Goal: Task Accomplishment & Management: Manage account settings

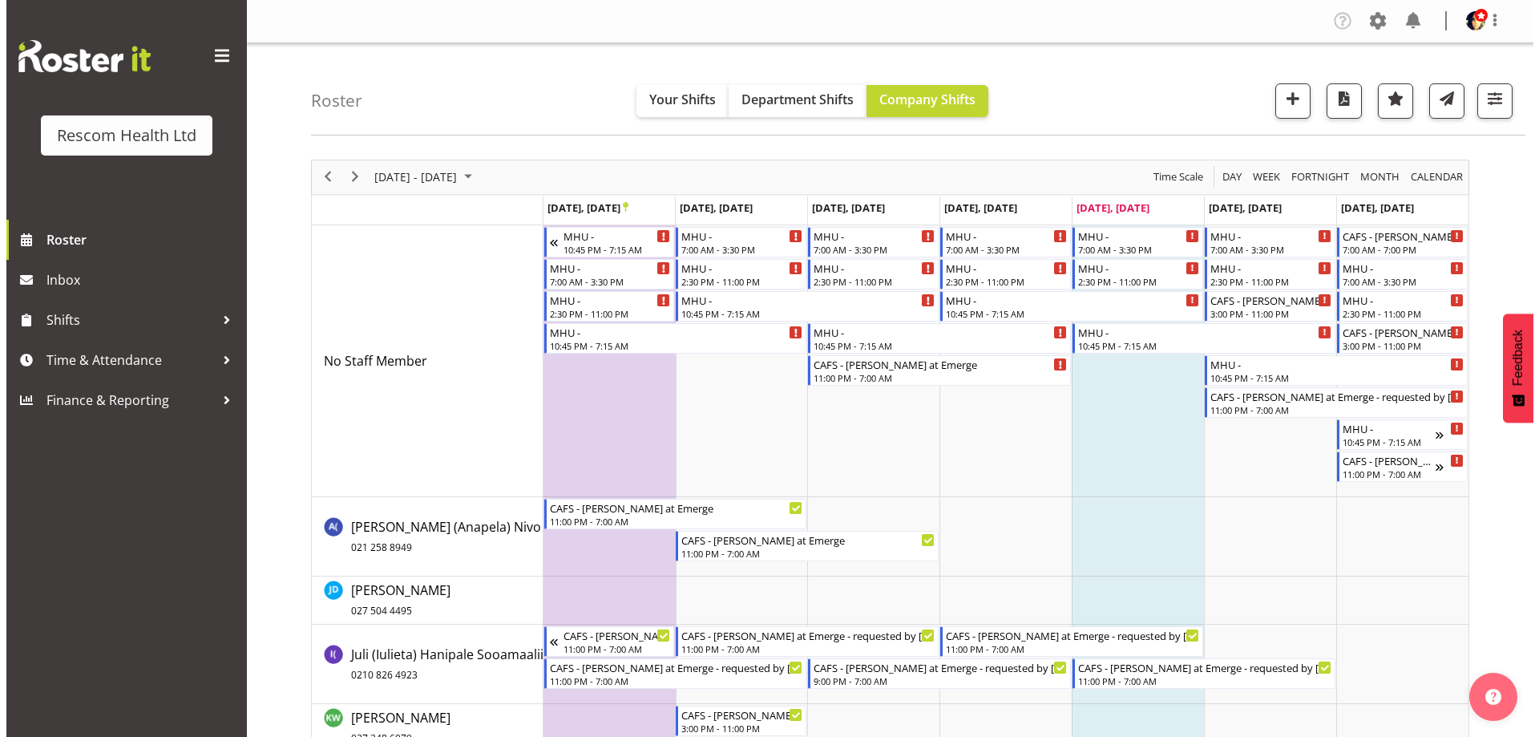
scroll to position [401, 0]
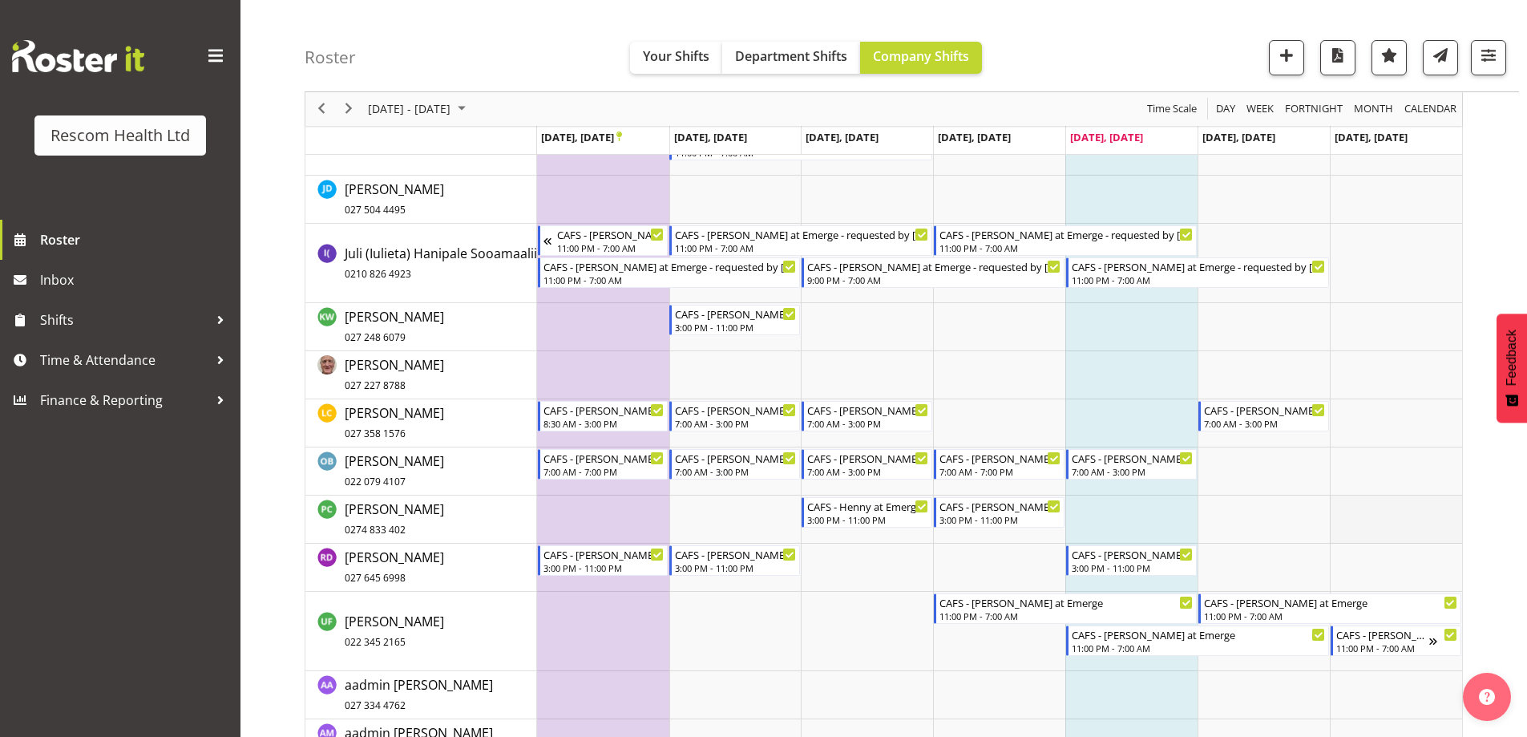
click at [1383, 511] on td "Timeline Week of September 26, 2025" at bounding box center [1396, 519] width 132 height 48
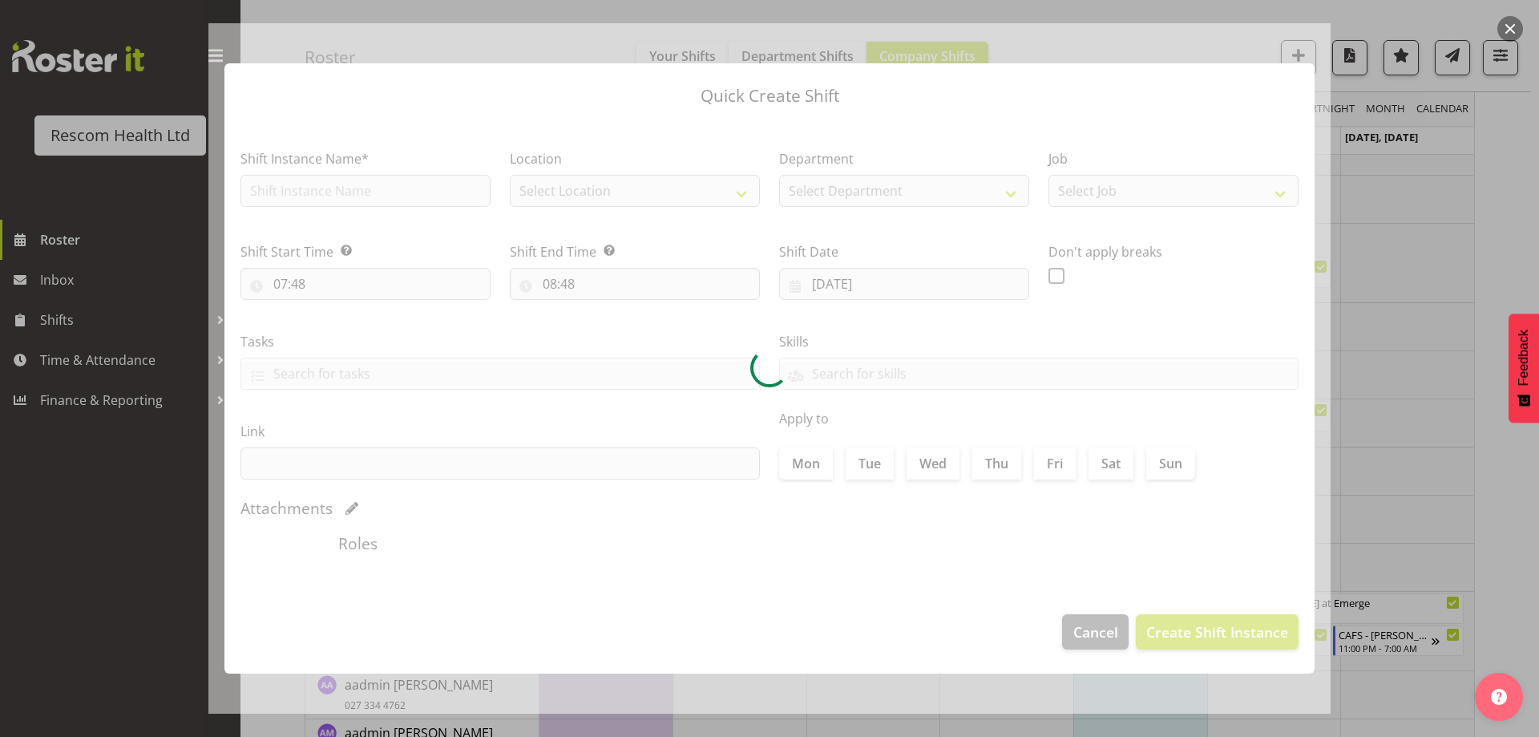
checkbox input "true"
click at [1095, 633] on div at bounding box center [769, 368] width 1122 height 690
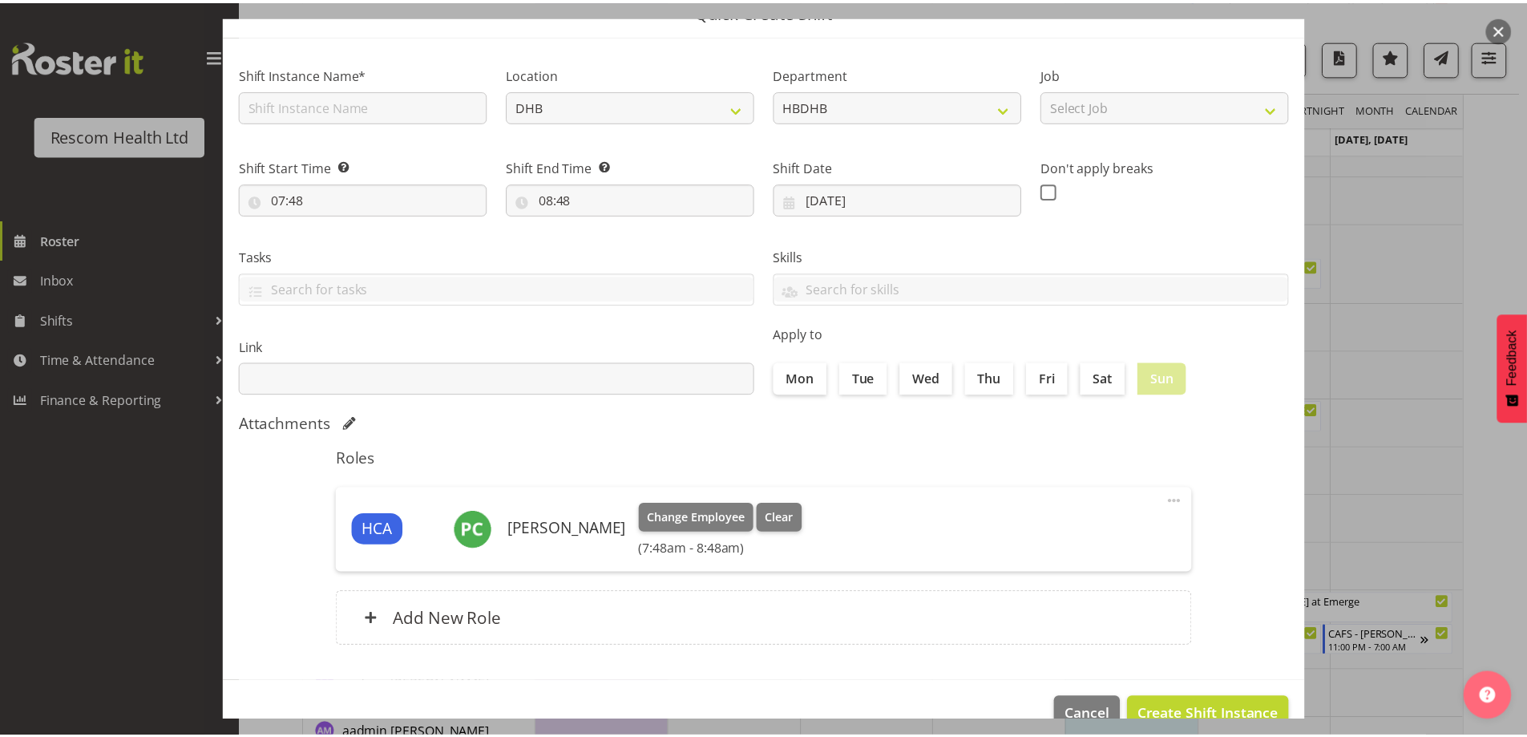
scroll to position [114, 0]
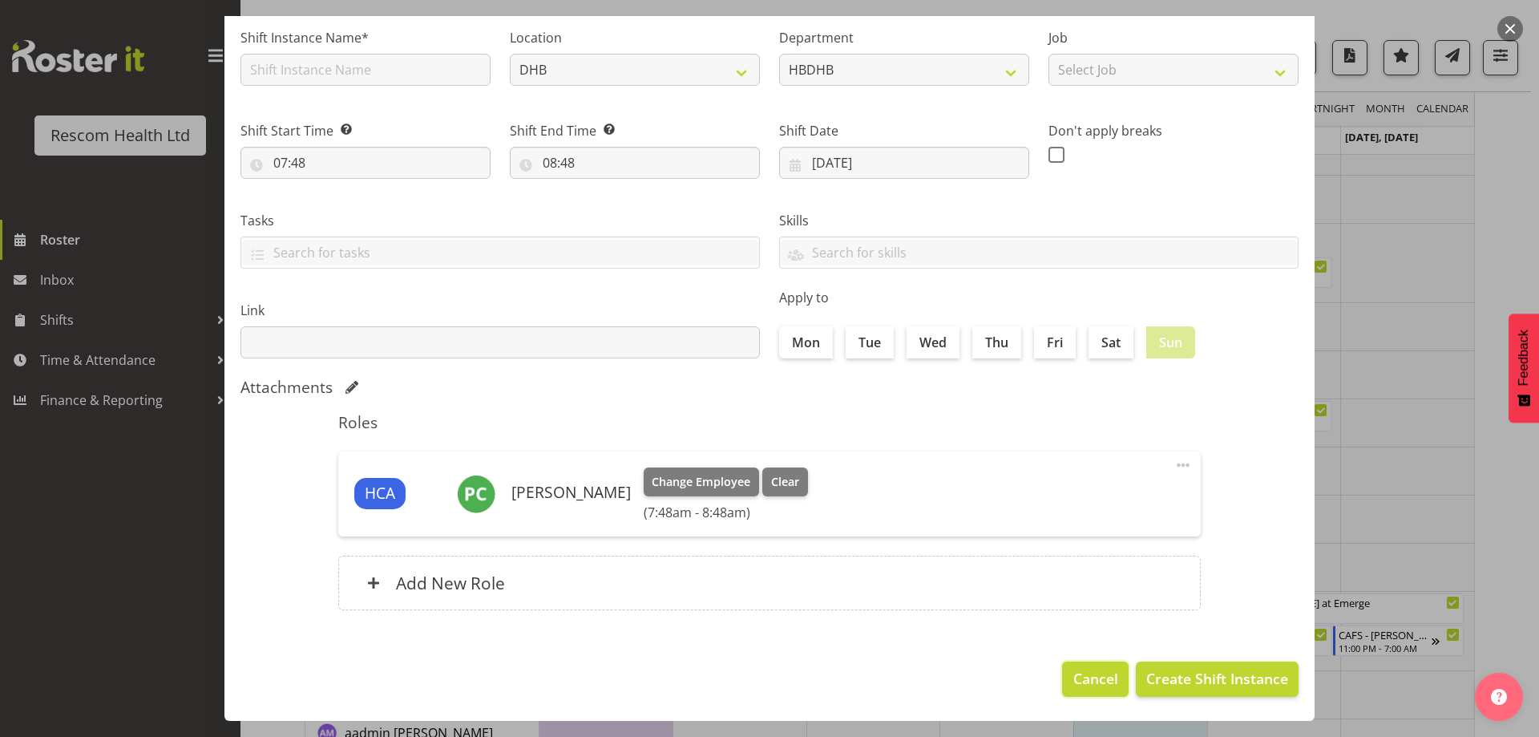
click at [1080, 680] on span "Cancel" at bounding box center [1095, 678] width 45 height 21
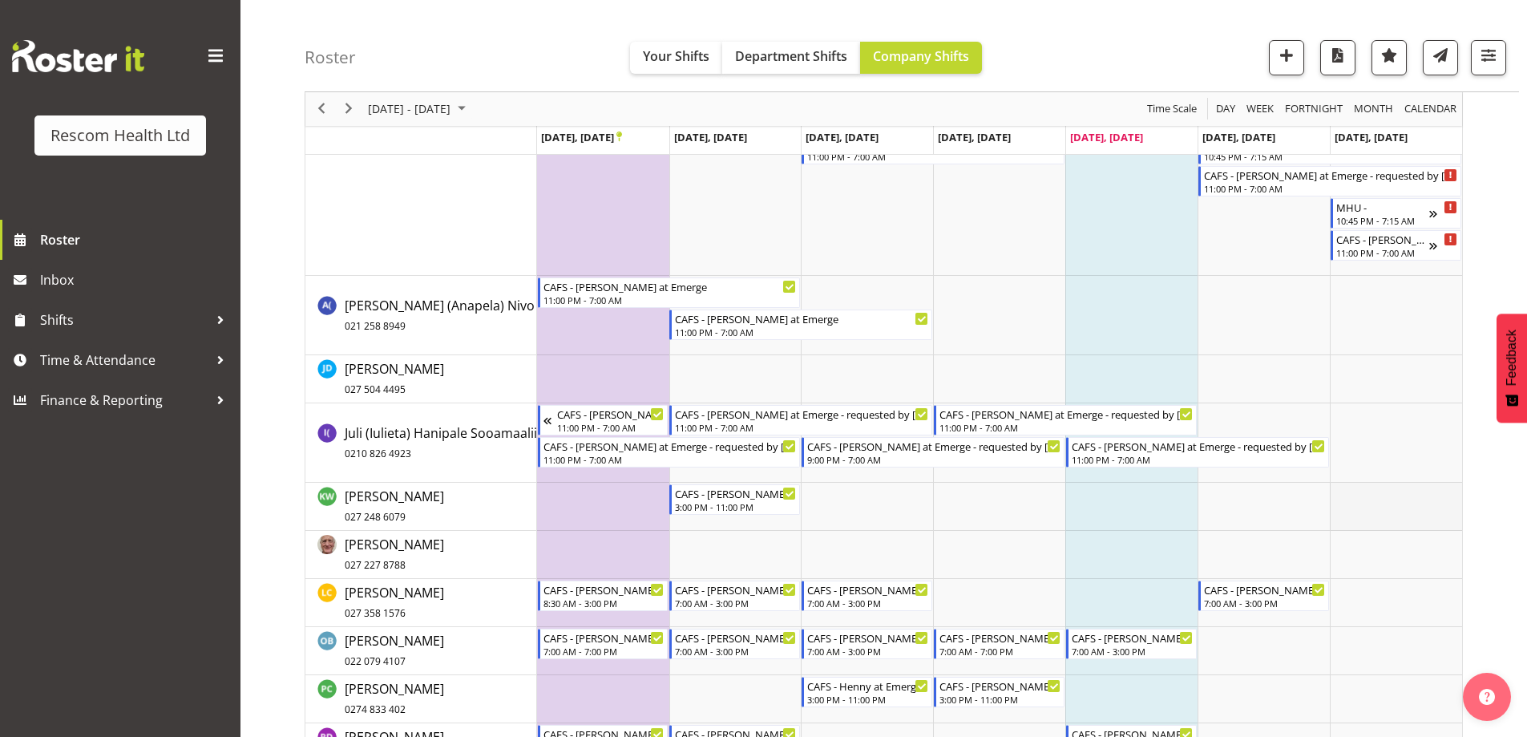
scroll to position [401, 0]
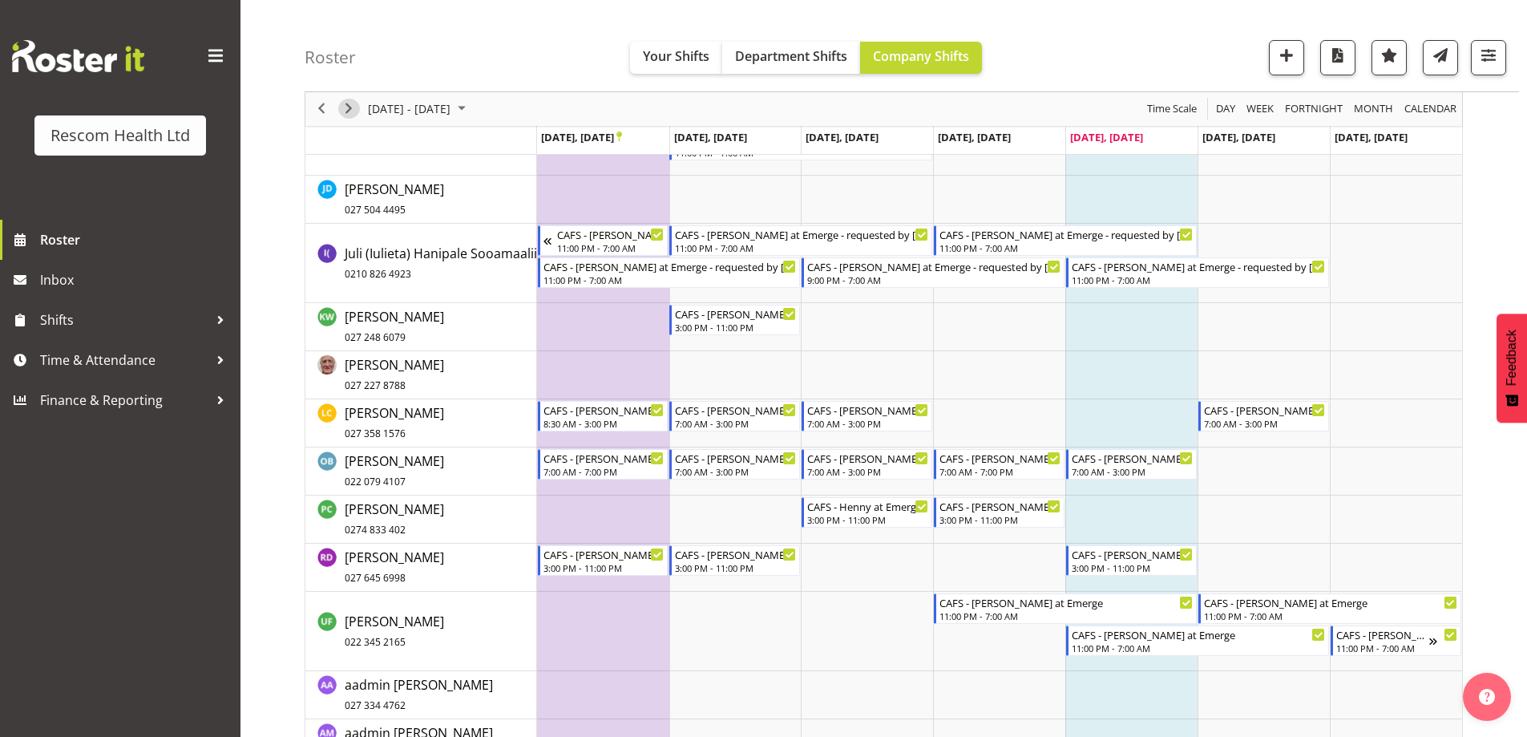
click at [350, 111] on span "Next" at bounding box center [348, 109] width 19 height 20
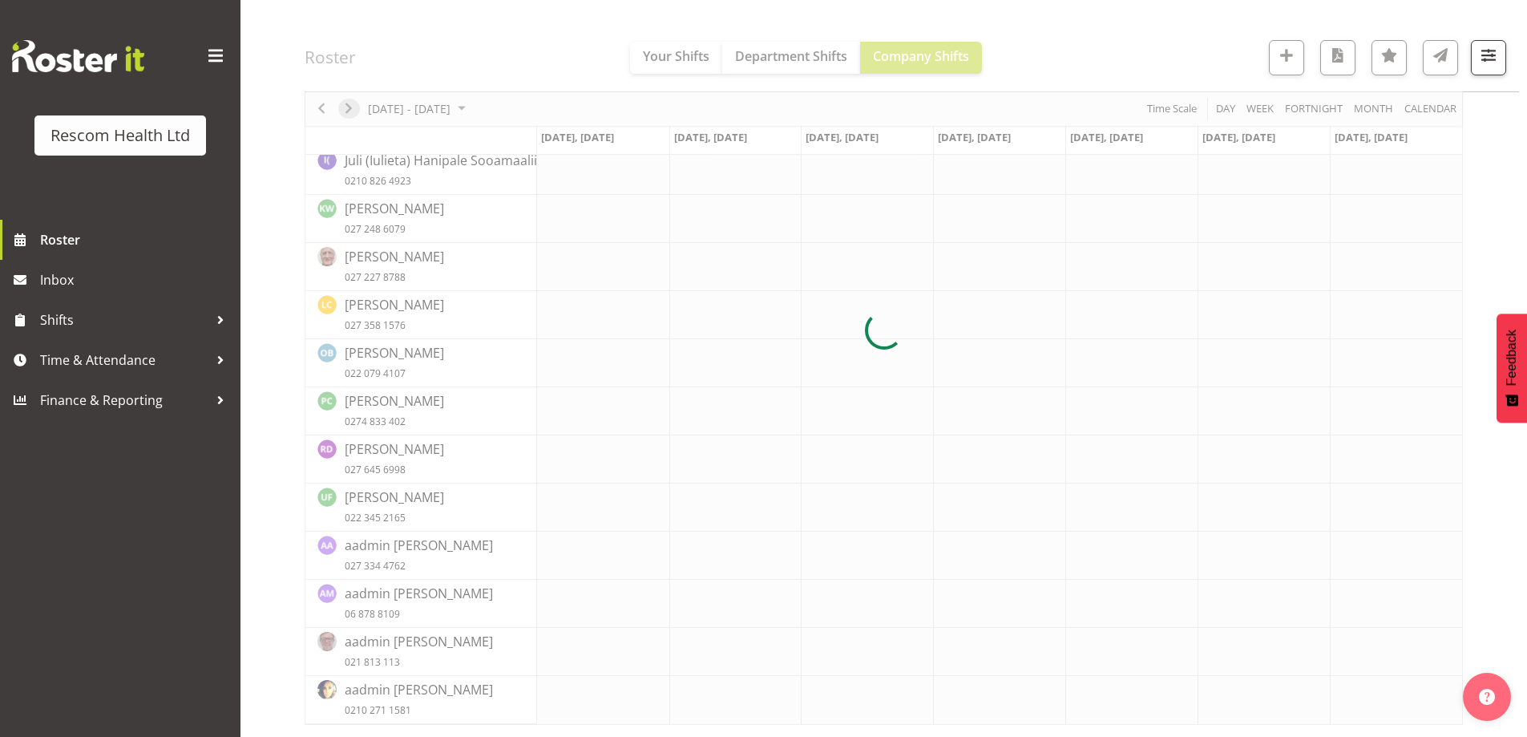
scroll to position [223, 0]
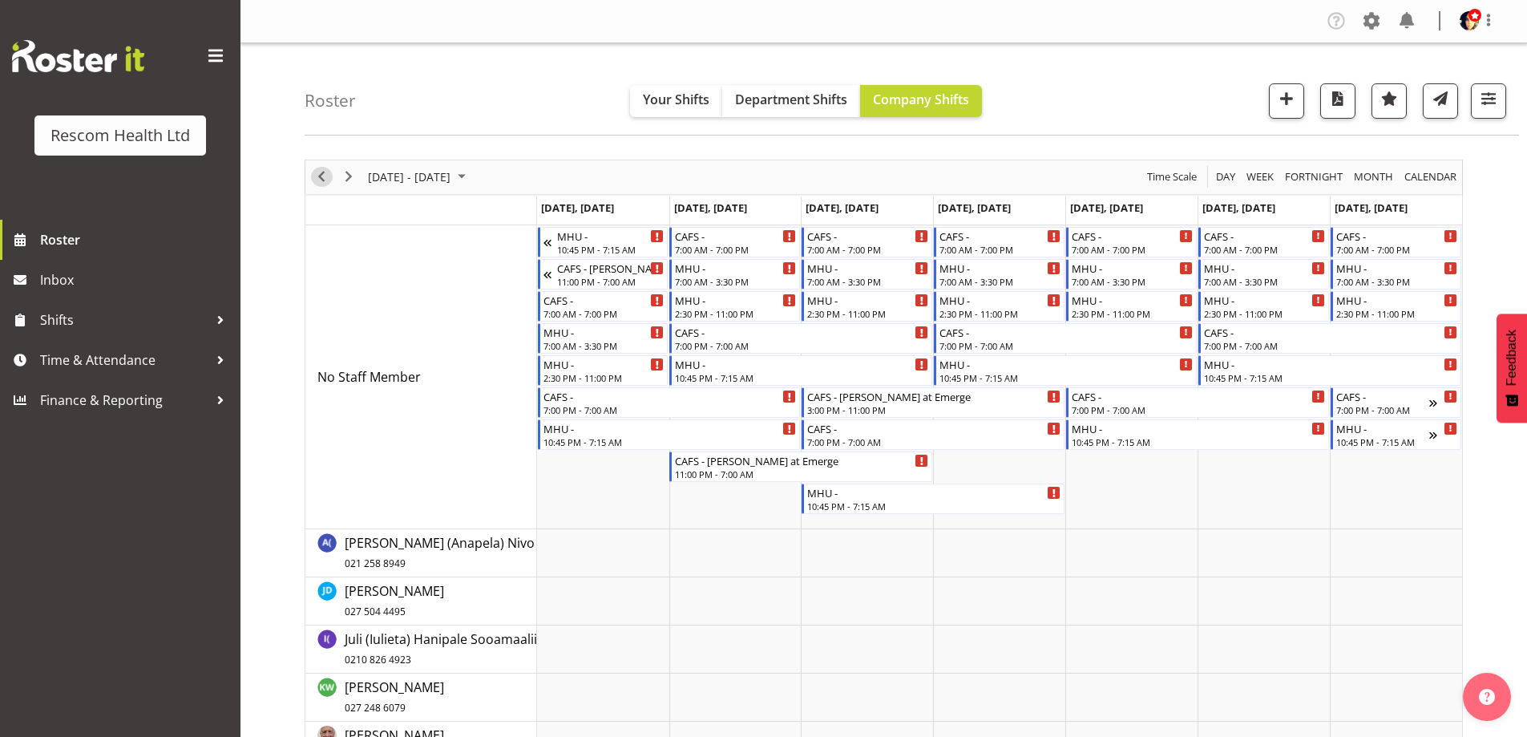
click at [311, 176] on button "Previous" at bounding box center [322, 177] width 22 height 20
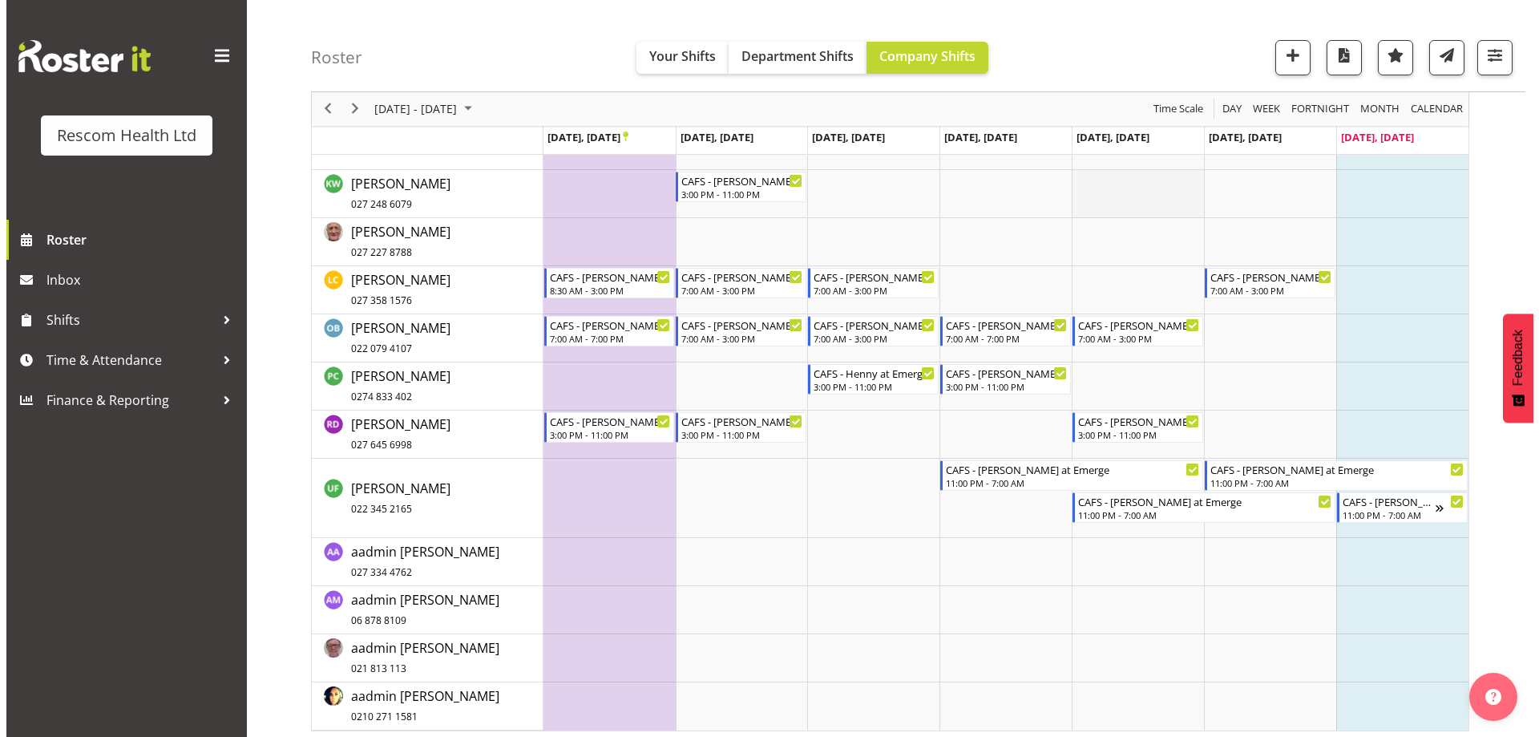
scroll to position [540, 0]
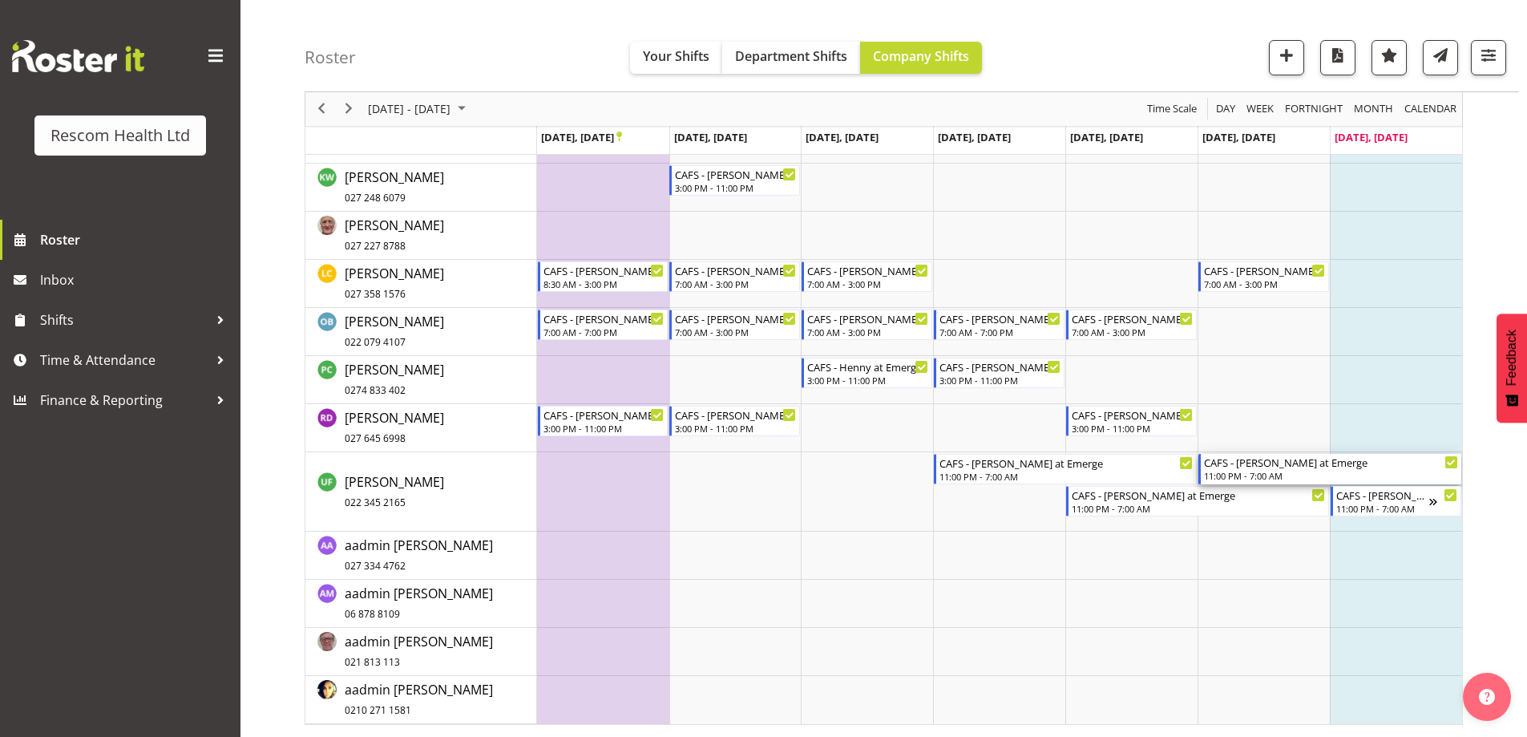
click at [1255, 469] on div "CAFS - [PERSON_NAME] at Emerge" at bounding box center [1331, 462] width 254 height 16
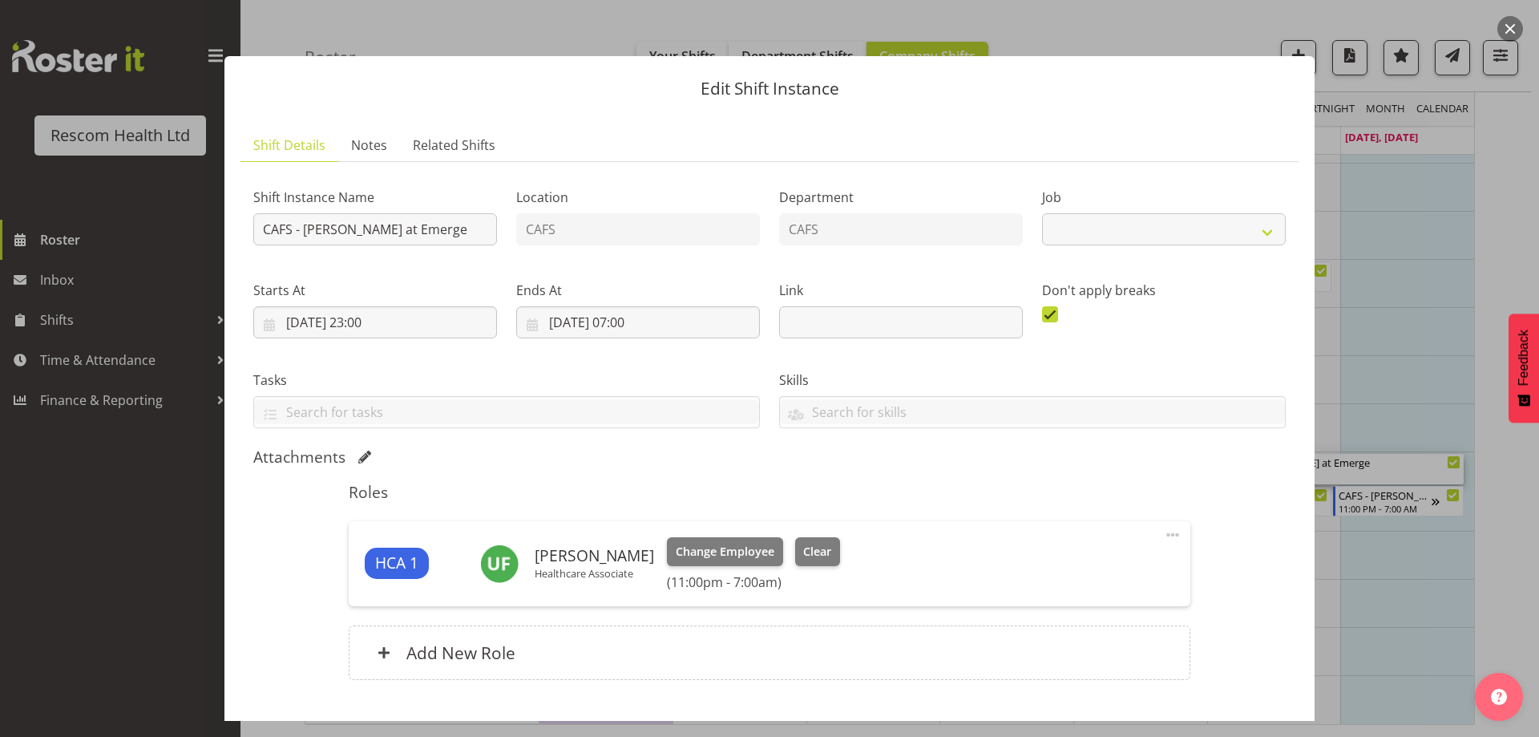
select select "4188"
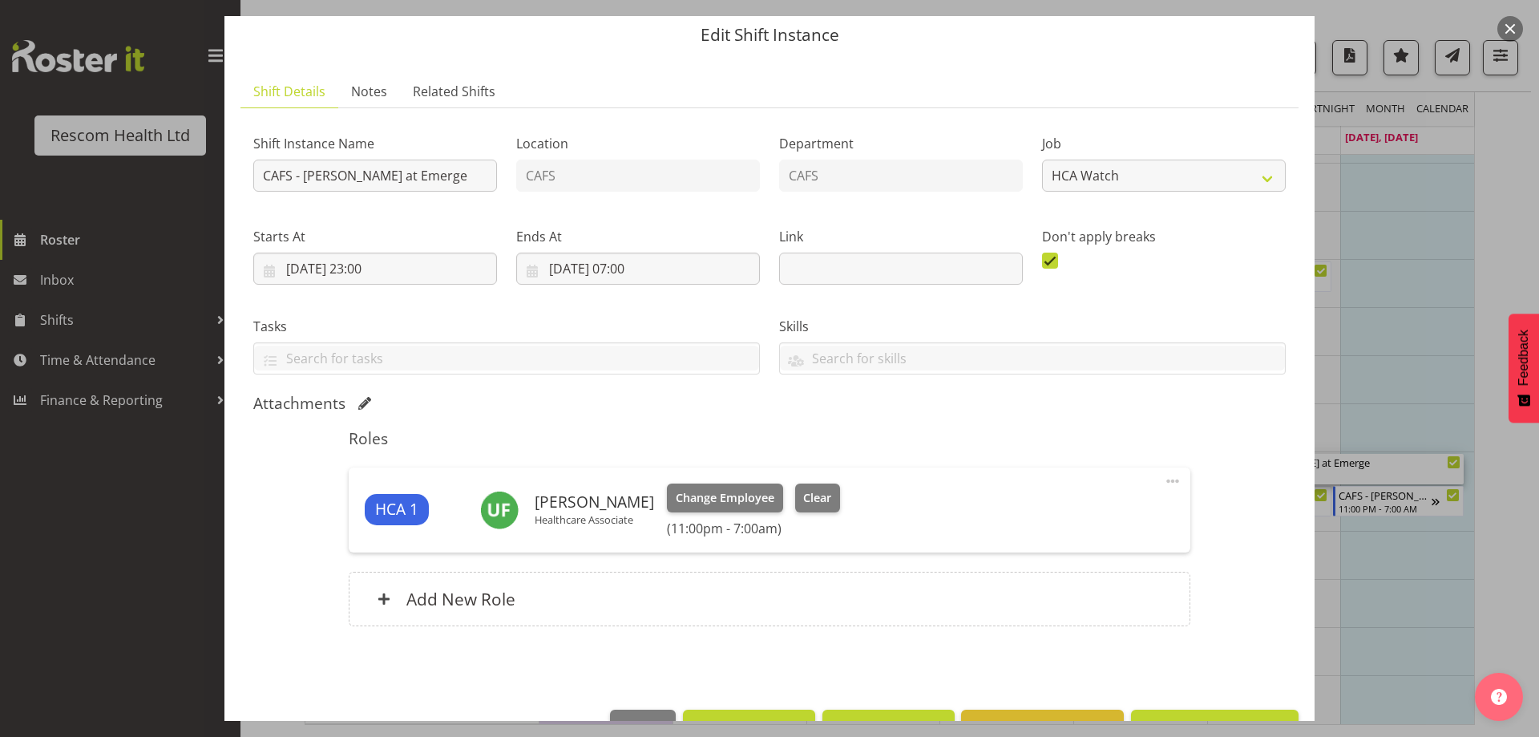
scroll to position [102, 0]
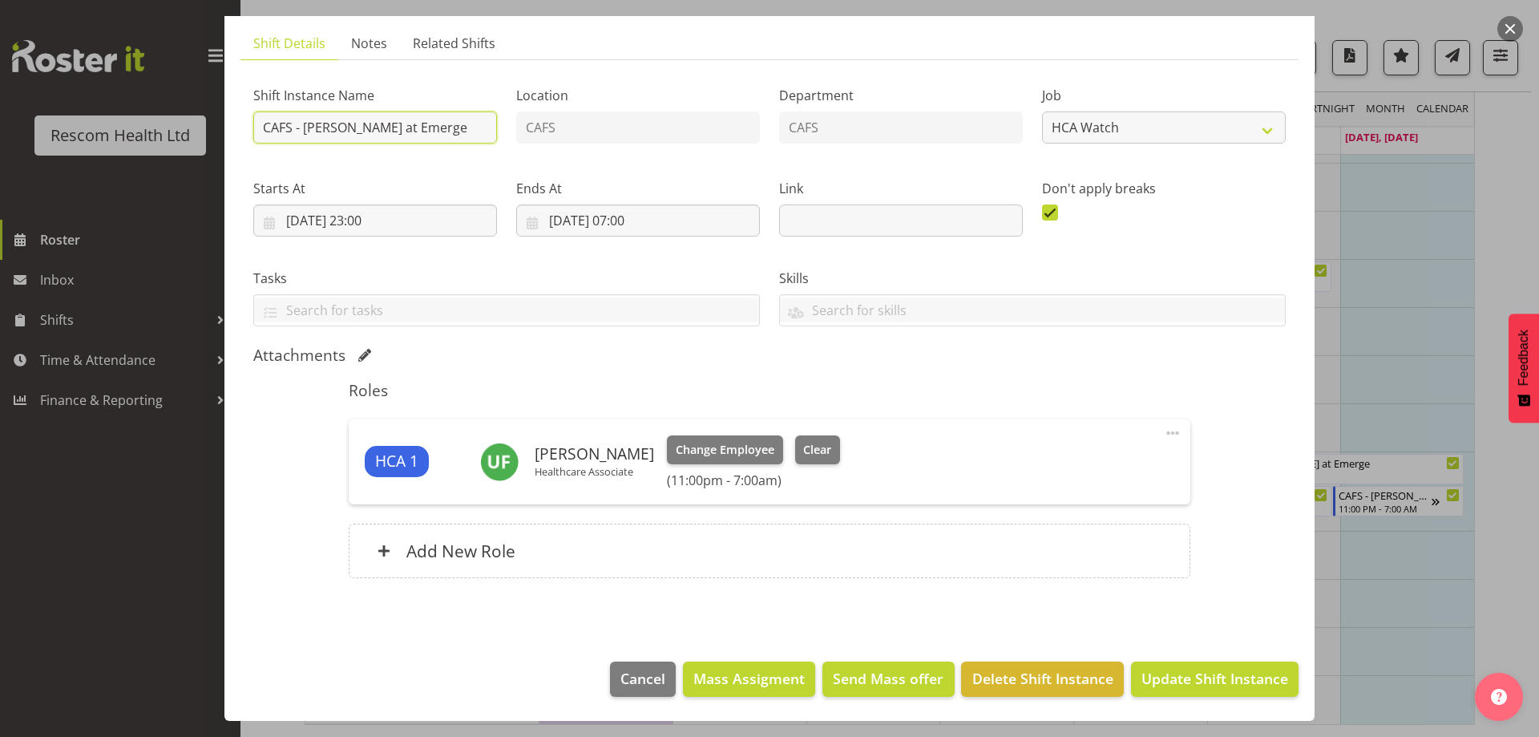
click at [337, 127] on input "CAFS - [PERSON_NAME] at Emerge" at bounding box center [375, 127] width 244 height 32
type input "CAFS - Hemi at Emerge"
click at [1187, 679] on span "Update Shift Instance" at bounding box center [1214, 678] width 147 height 21
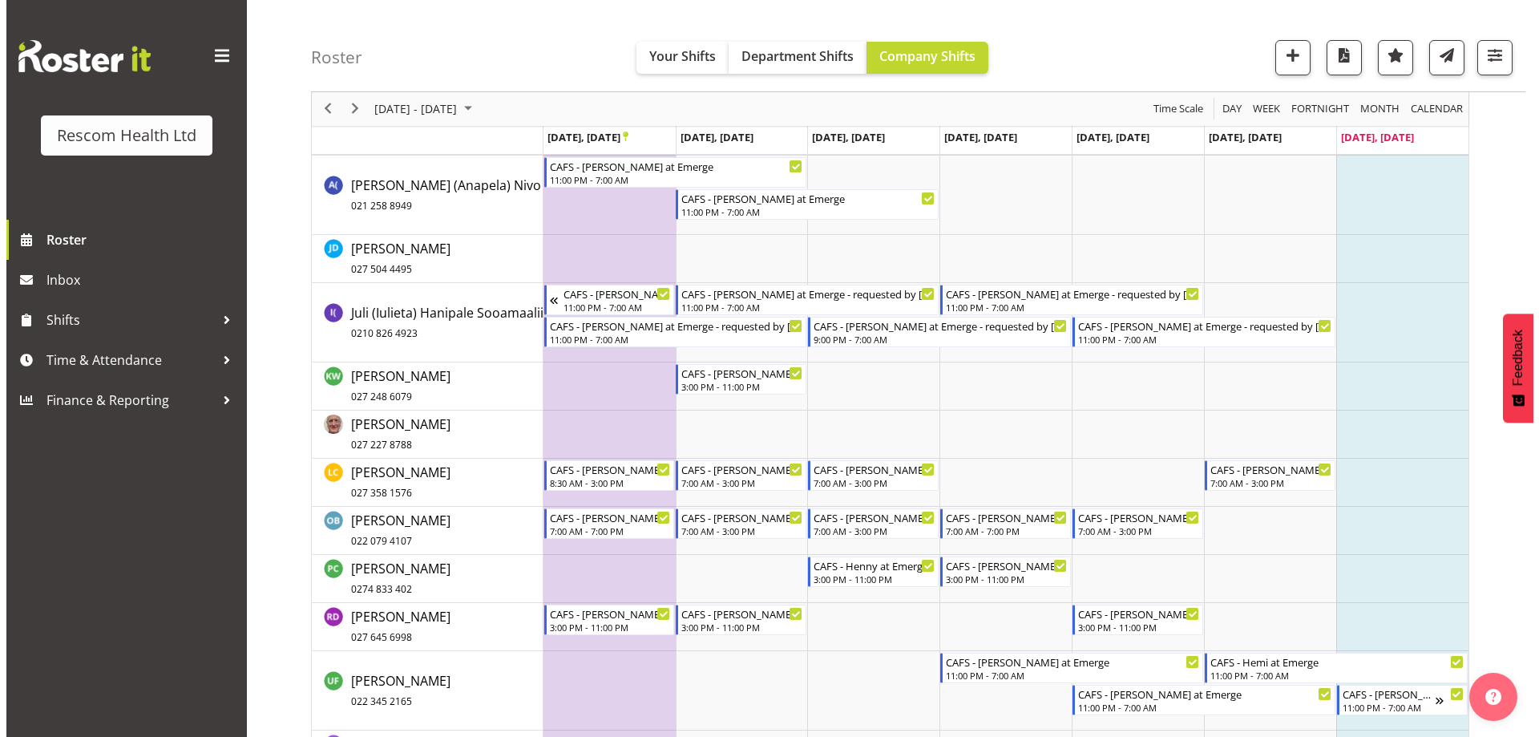
scroll to position [540, 0]
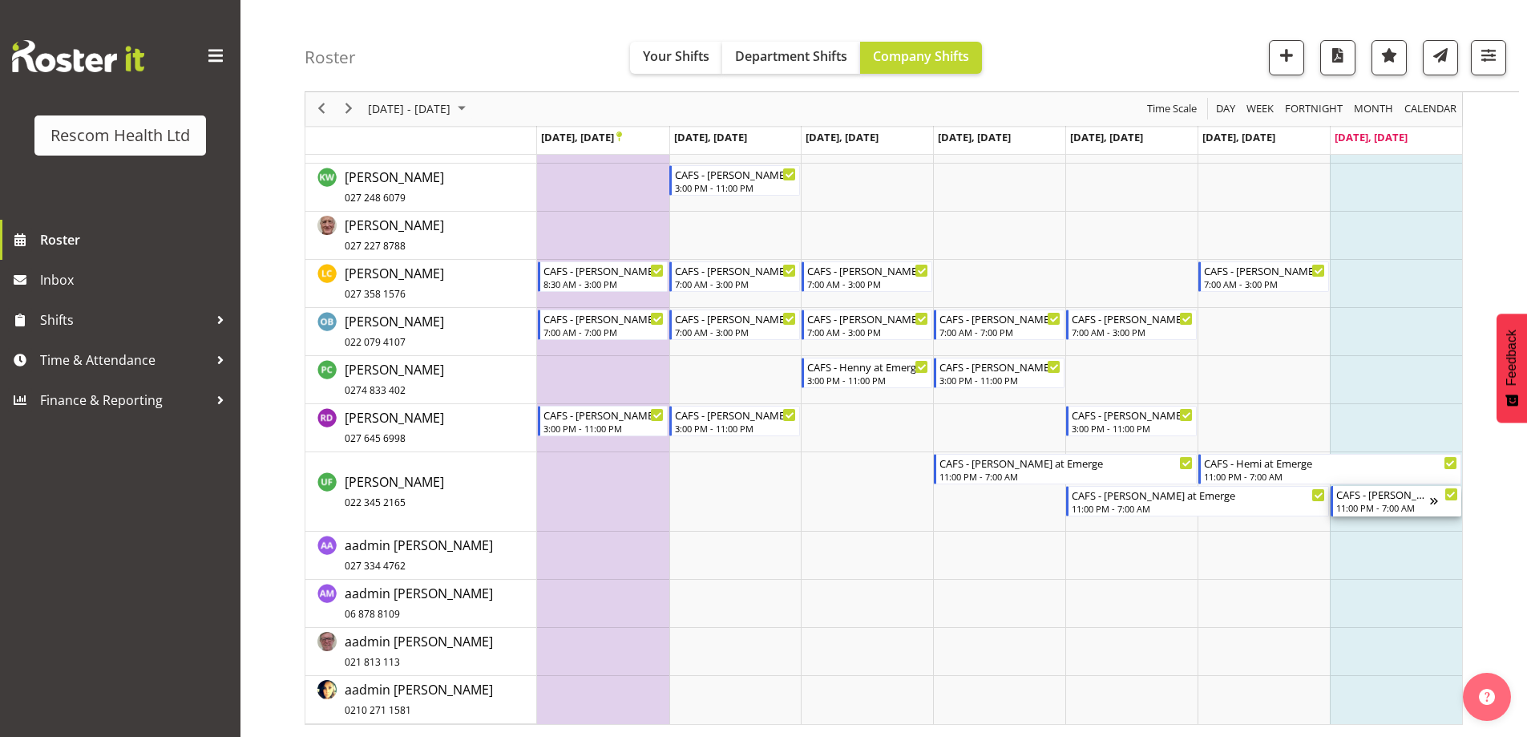
click at [1388, 500] on div "CAFS - [PERSON_NAME] at Emerge" at bounding box center [1383, 494] width 94 height 16
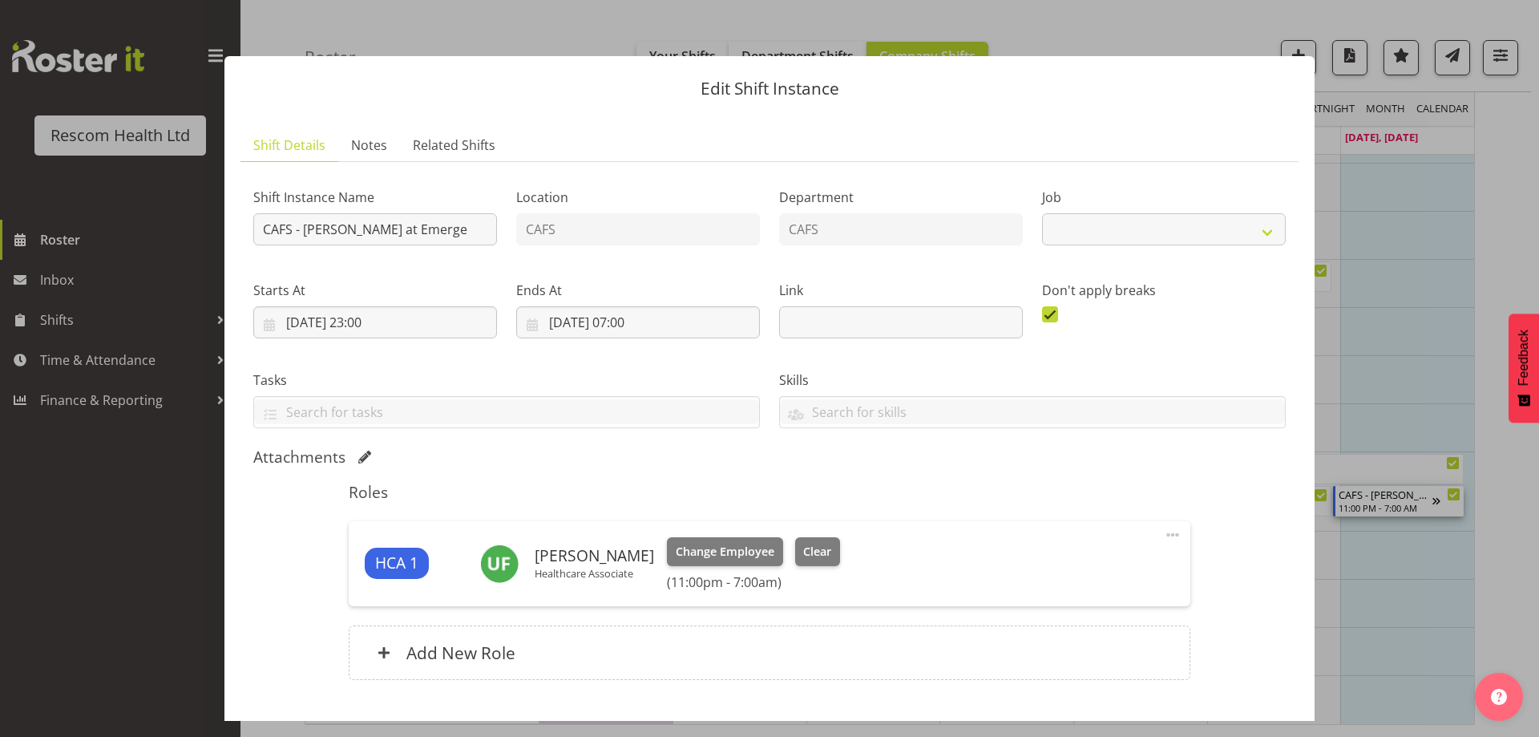
select select "4188"
click at [334, 230] on input "CAFS - [PERSON_NAME] at Emerge" at bounding box center [375, 229] width 244 height 32
click at [805, 543] on span "Clear" at bounding box center [817, 552] width 28 height 18
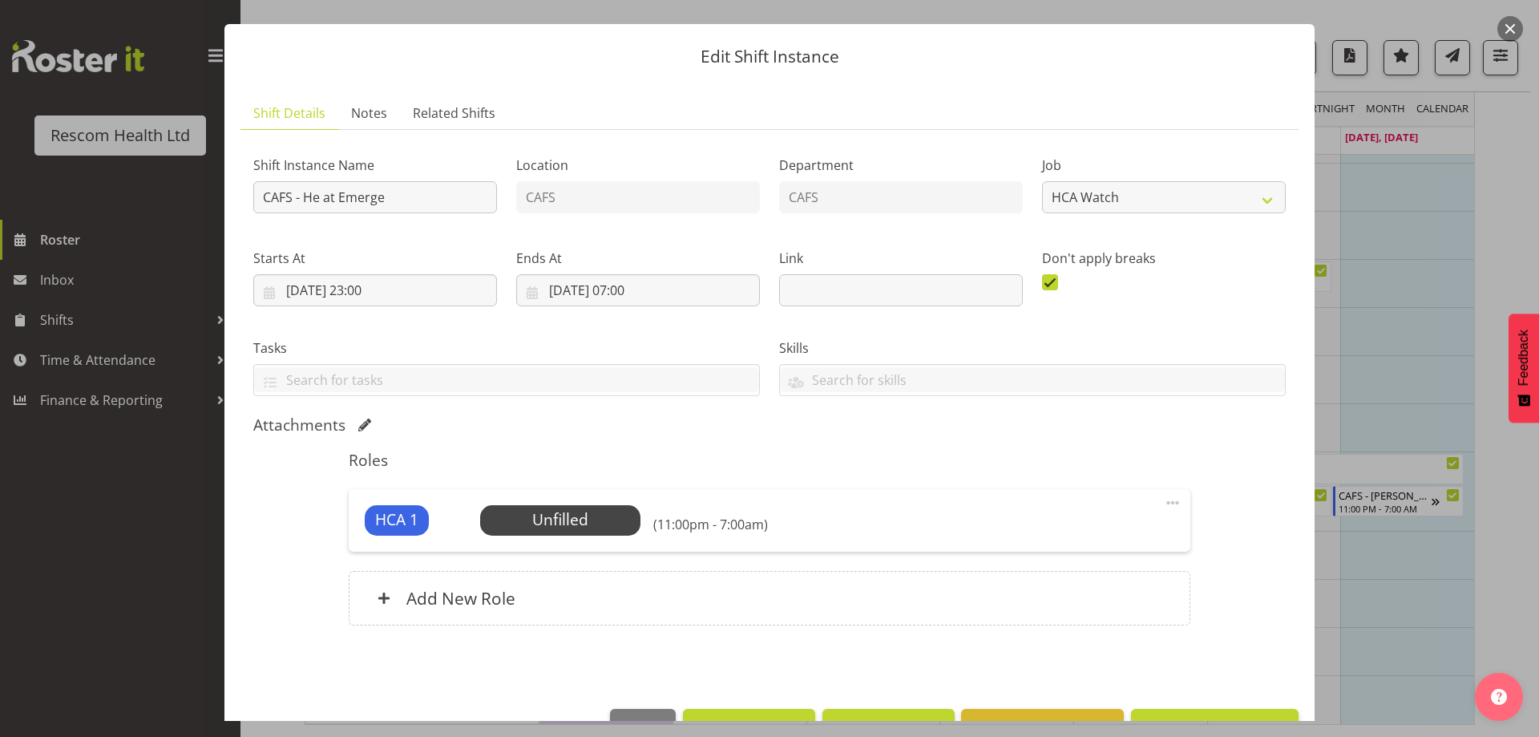
scroll to position [79, 0]
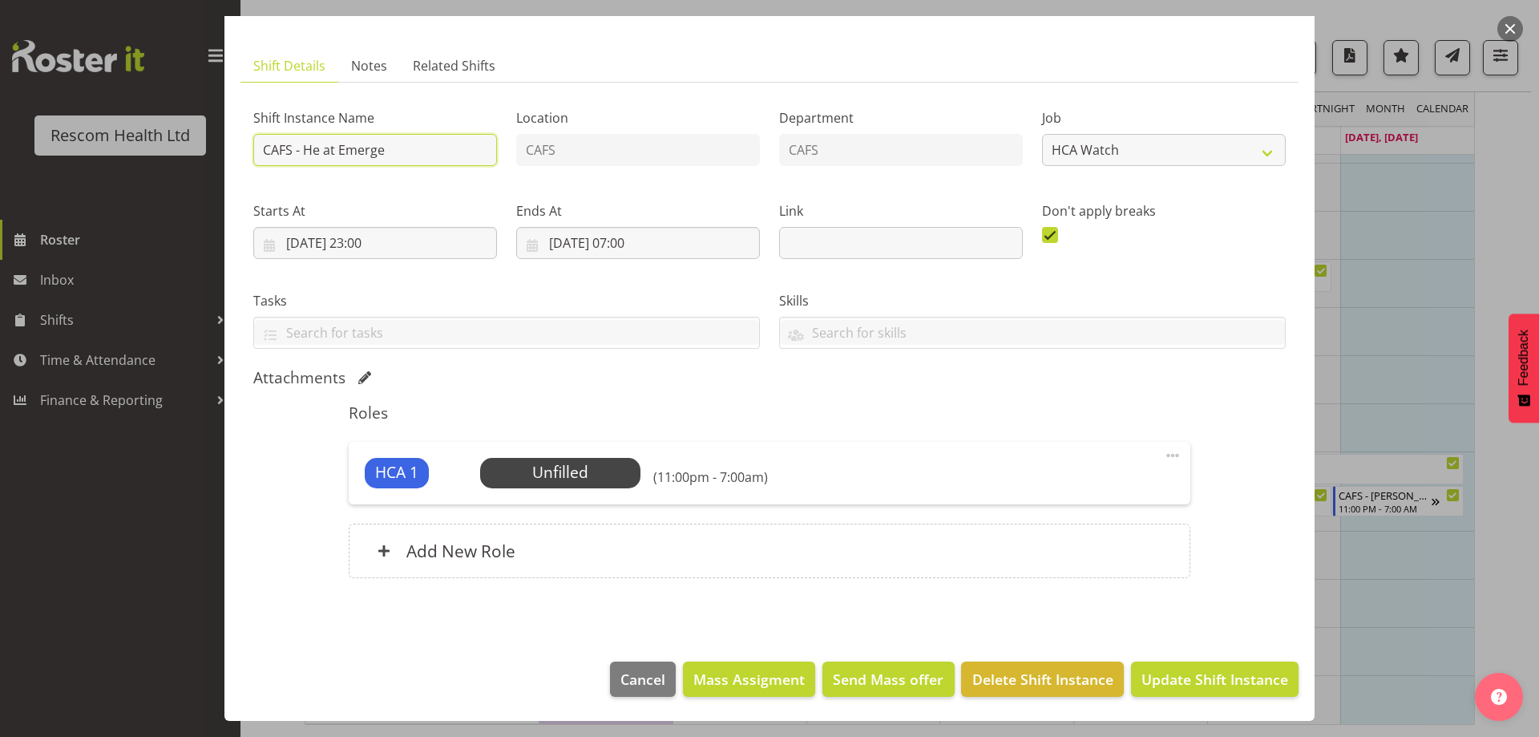
click at [315, 147] on input "CAFS - He at Emerge" at bounding box center [375, 150] width 244 height 32
type input "CAFS - [PERSON_NAME] at Emerge"
click at [1187, 673] on span "Update Shift Instance" at bounding box center [1214, 678] width 147 height 21
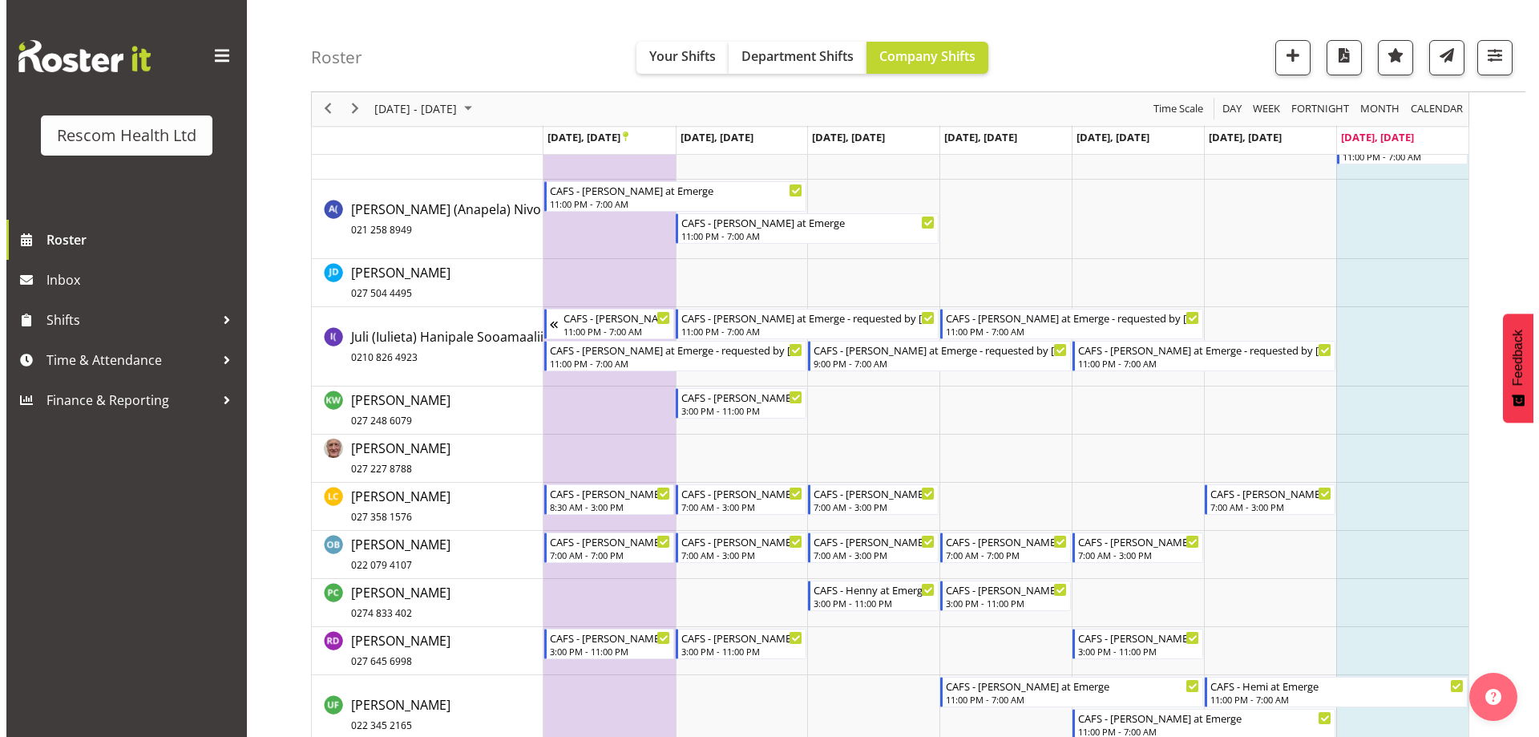
scroll to position [543, 0]
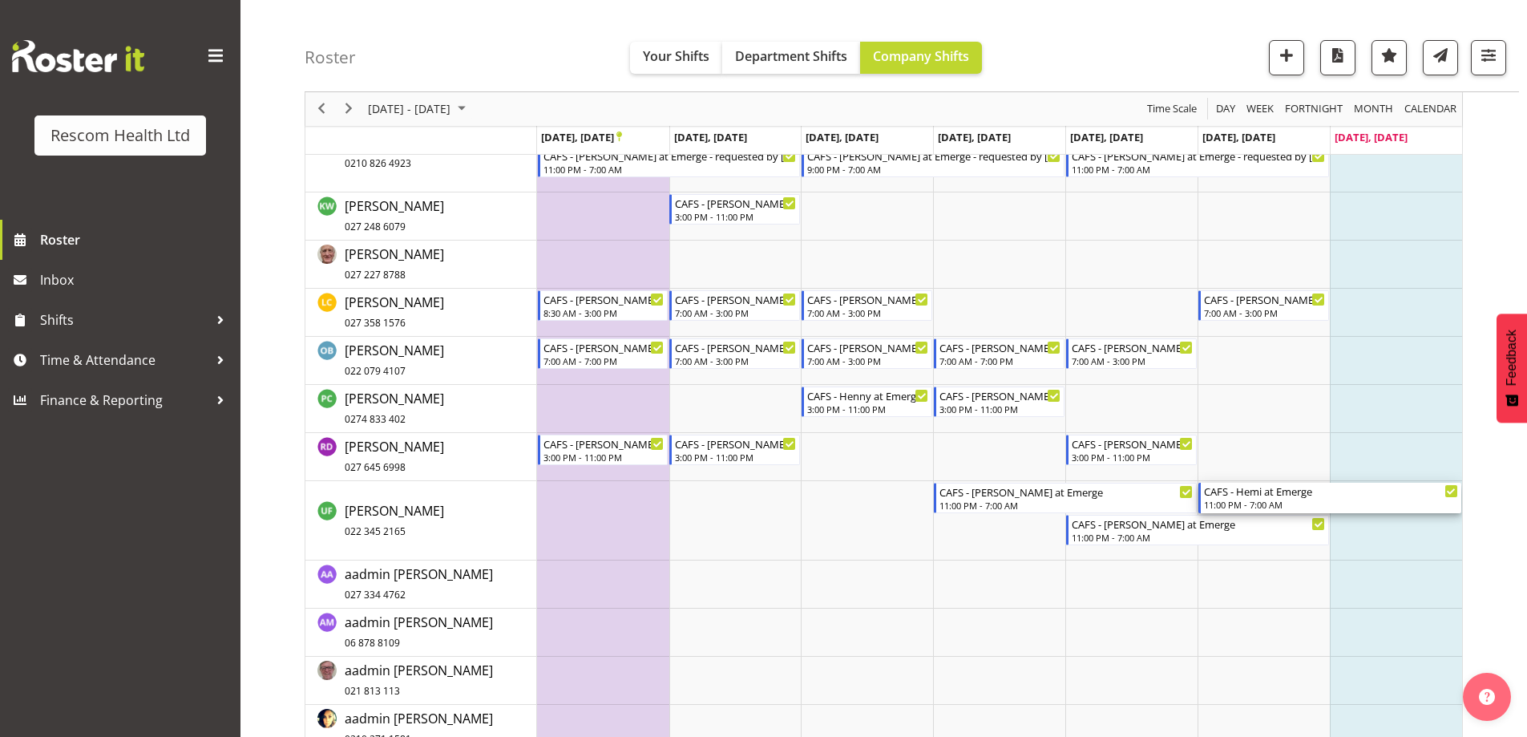
click at [1235, 499] on div "CAFS - Hemi at Emerge 11:00 PM - 7:00 AM" at bounding box center [1331, 498] width 254 height 30
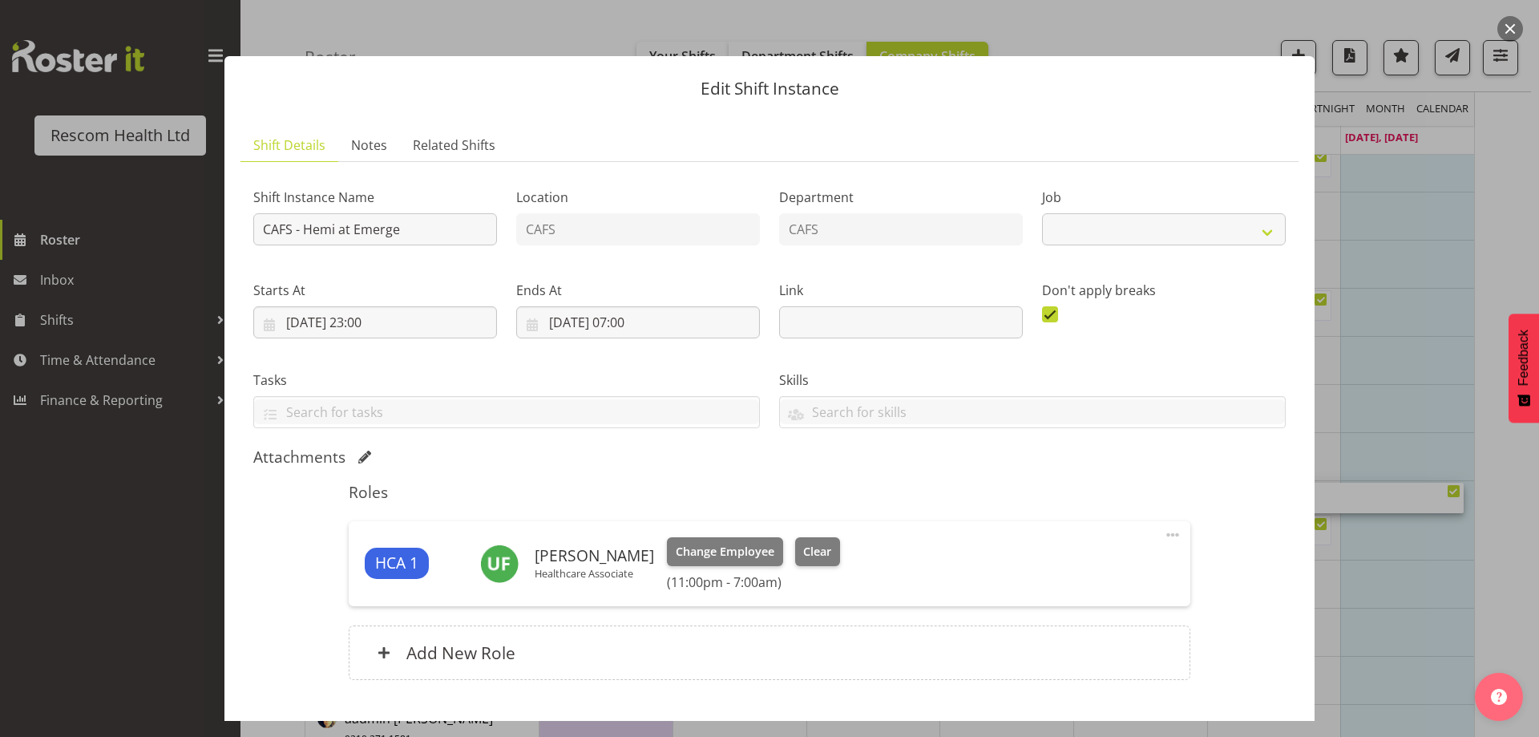
select select "4188"
click at [334, 226] on input "CAFS - Hemi at Emerge" at bounding box center [375, 229] width 244 height 32
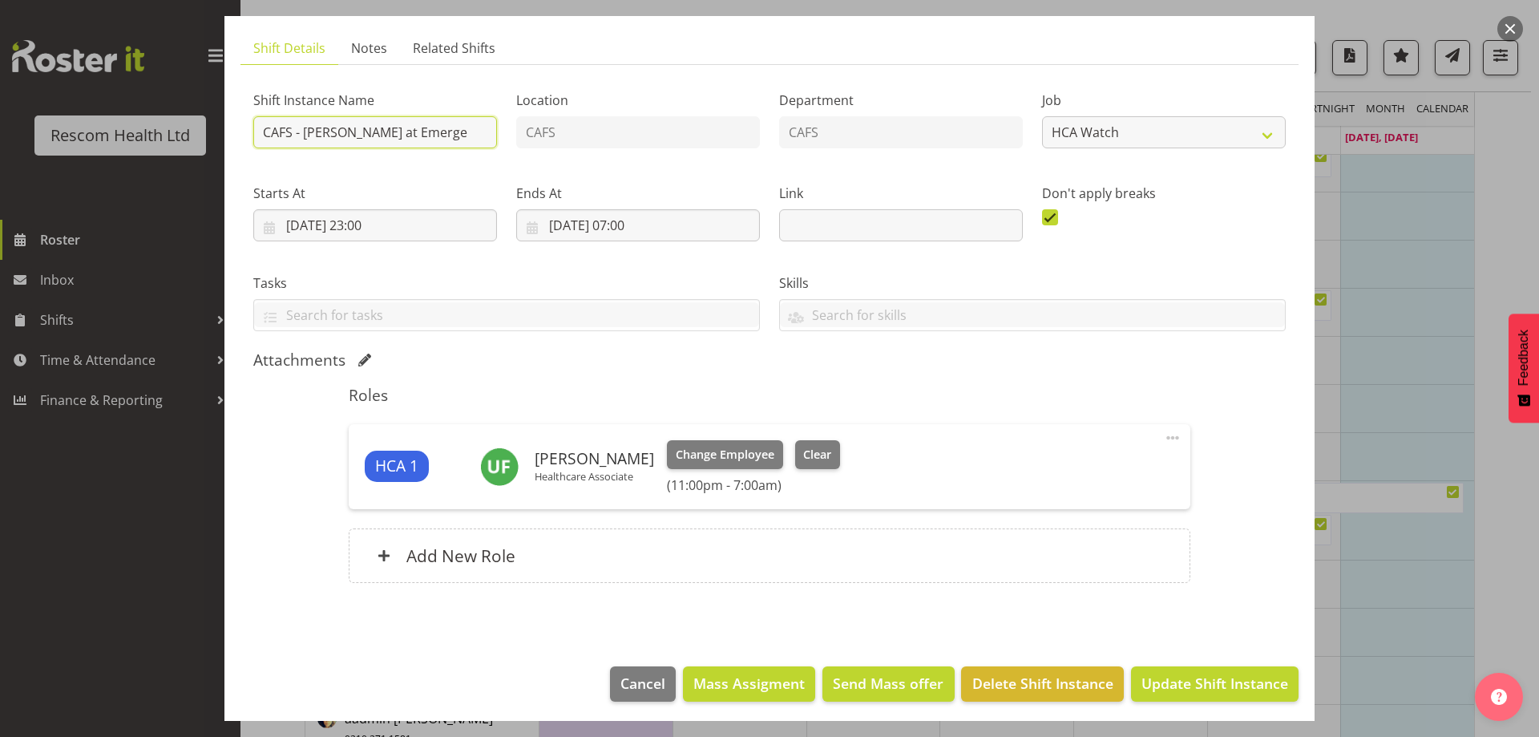
scroll to position [102, 0]
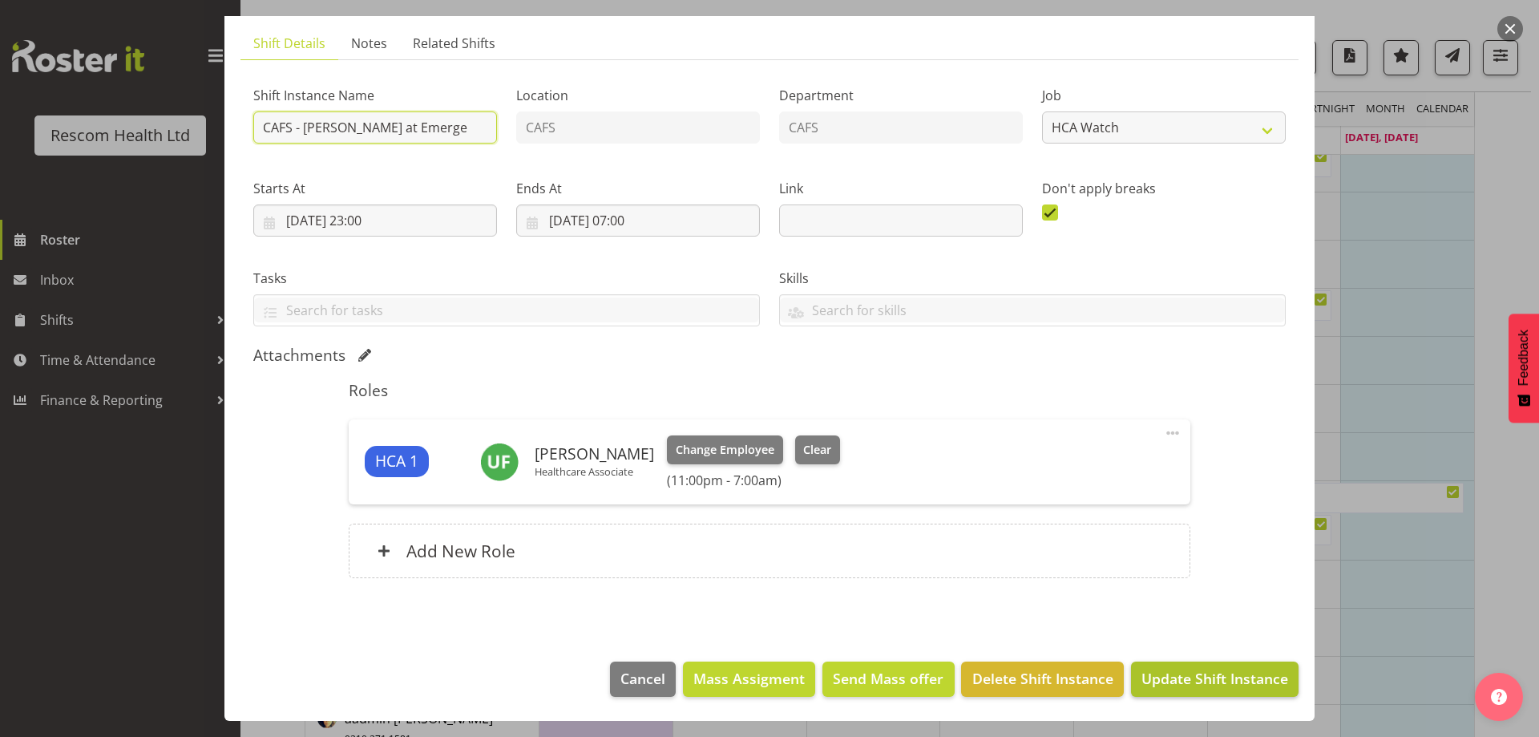
type input "CAFS - [PERSON_NAME] at Emerge"
click at [1230, 680] on span "Update Shift Instance" at bounding box center [1214, 678] width 147 height 21
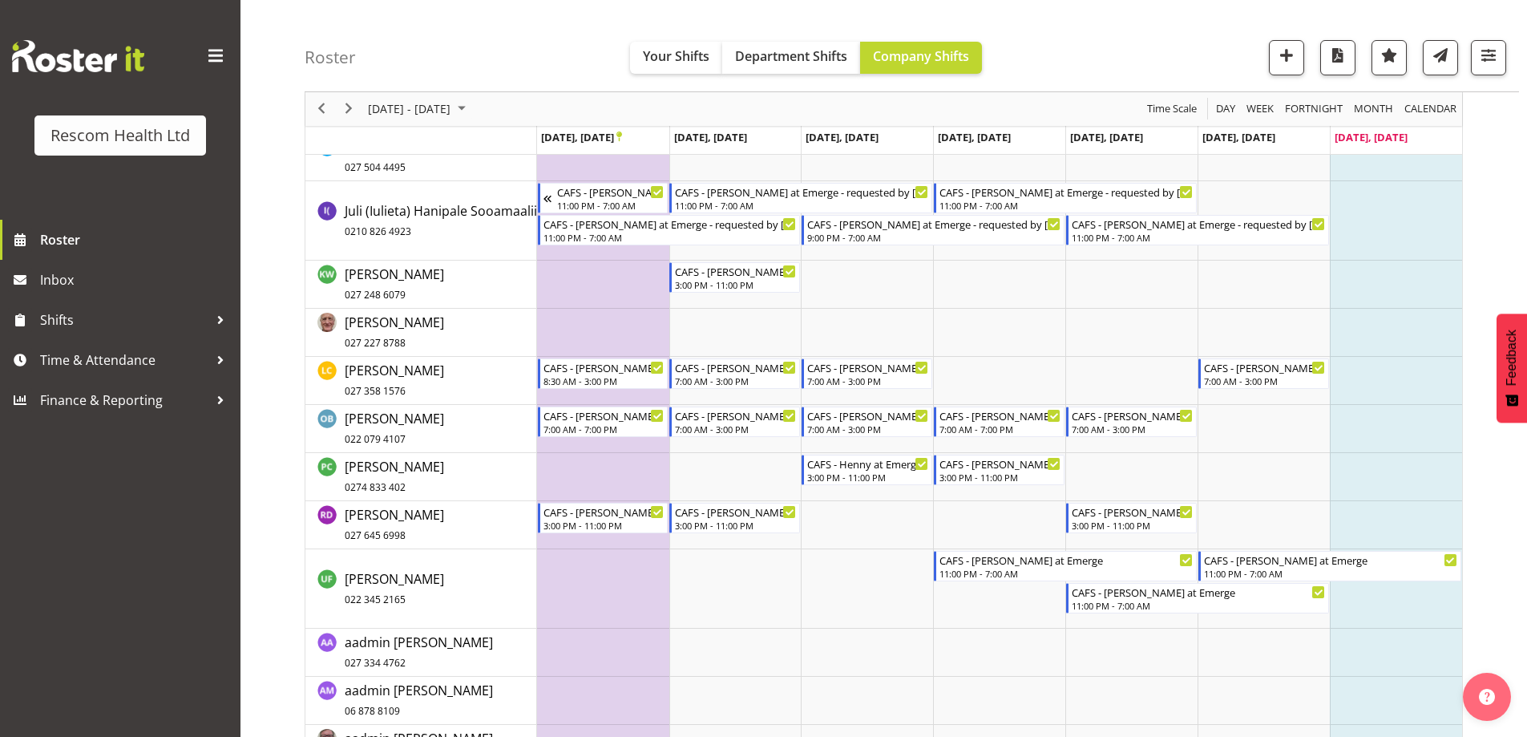
scroll to position [543, 0]
